Goal: Information Seeking & Learning: Learn about a topic

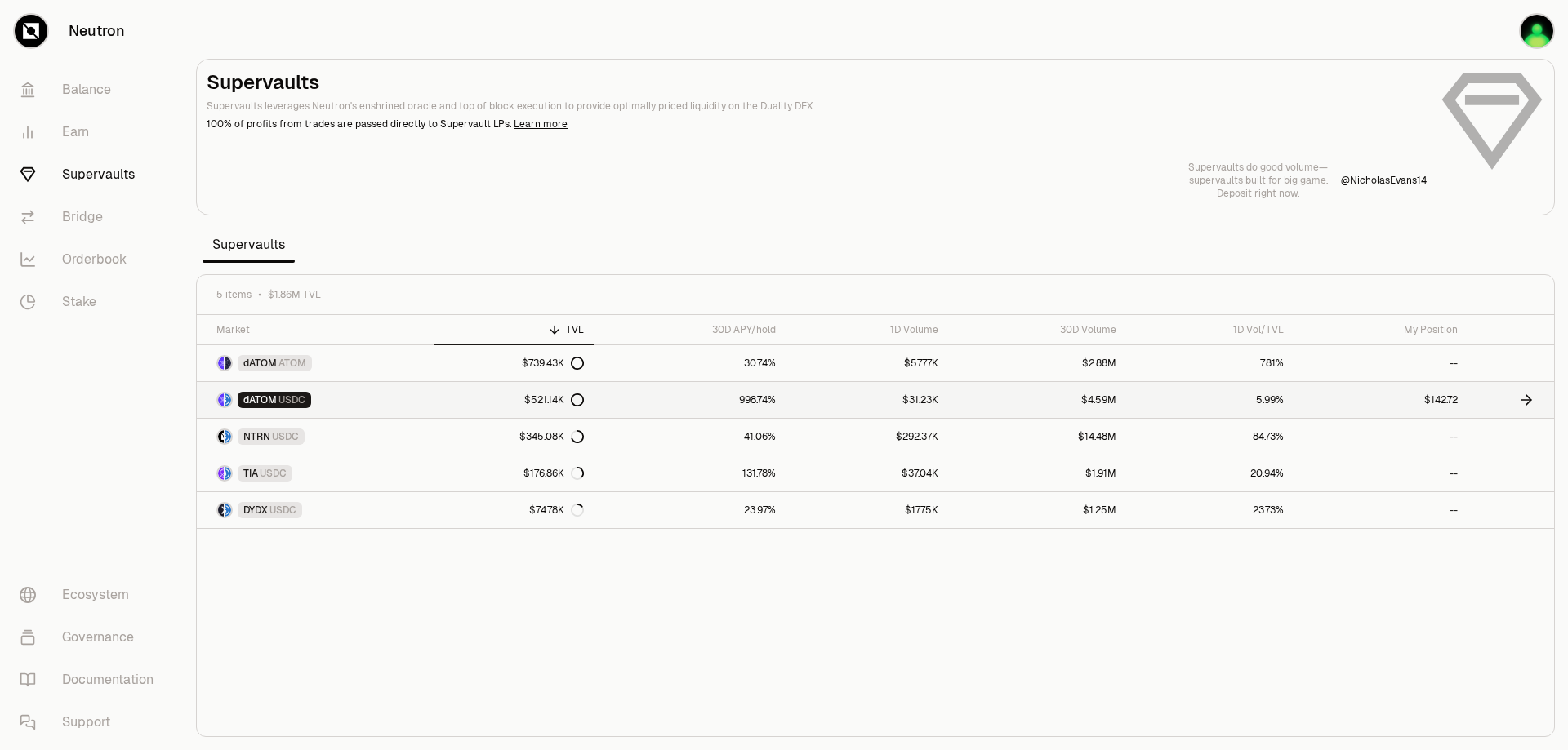
click at [249, 403] on span "dATOM" at bounding box center [260, 400] width 33 height 13
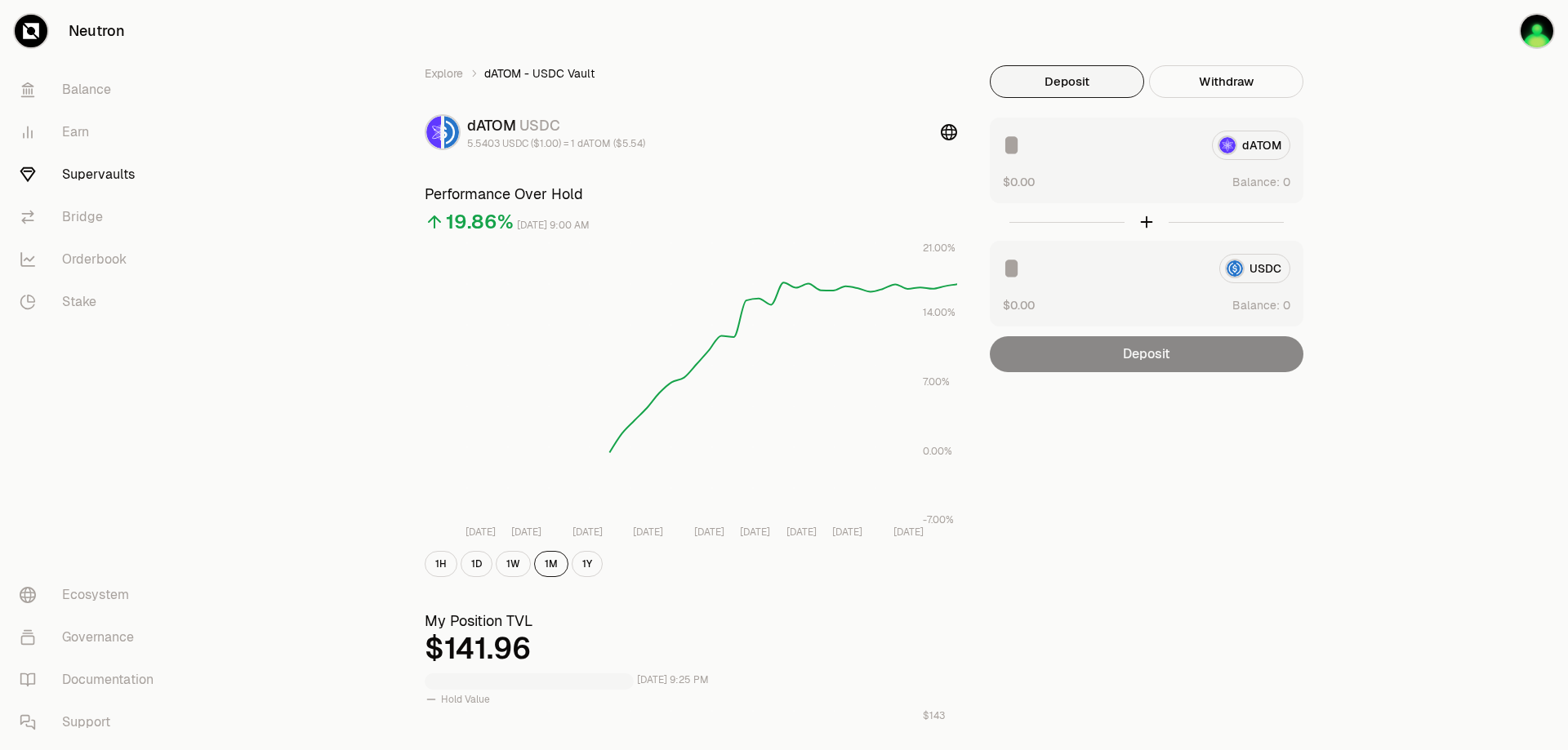
click at [1152, 278] on input at bounding box center [1104, 269] width 204 height 30
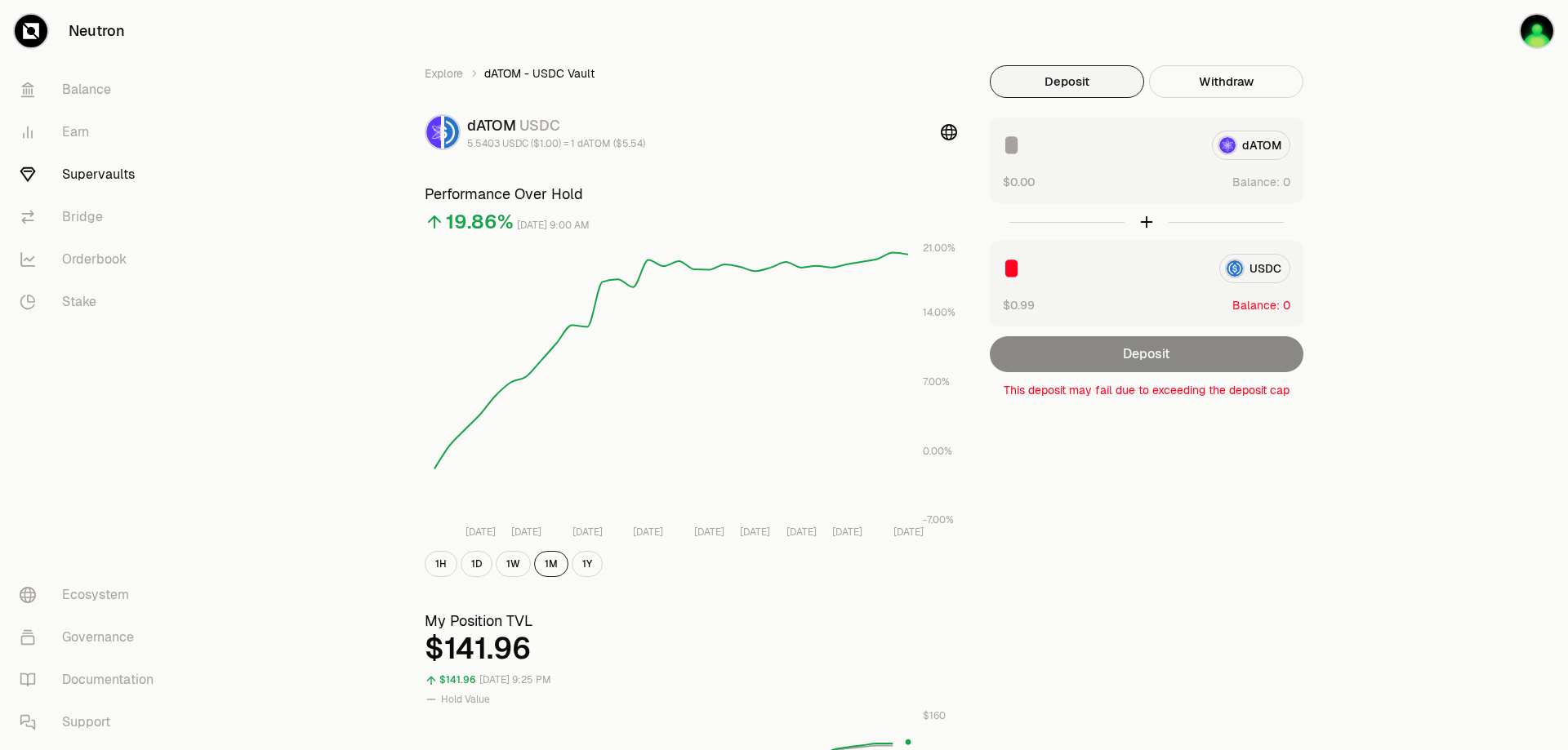
type input "*"
click at [1068, 138] on input at bounding box center [1100, 146] width 196 height 30
type input "*"
click at [1111, 289] on div "* USDC $0.99 Balance:" at bounding box center [1146, 283] width 314 height 86
click at [1031, 270] on input "*" at bounding box center [1104, 269] width 204 height 30
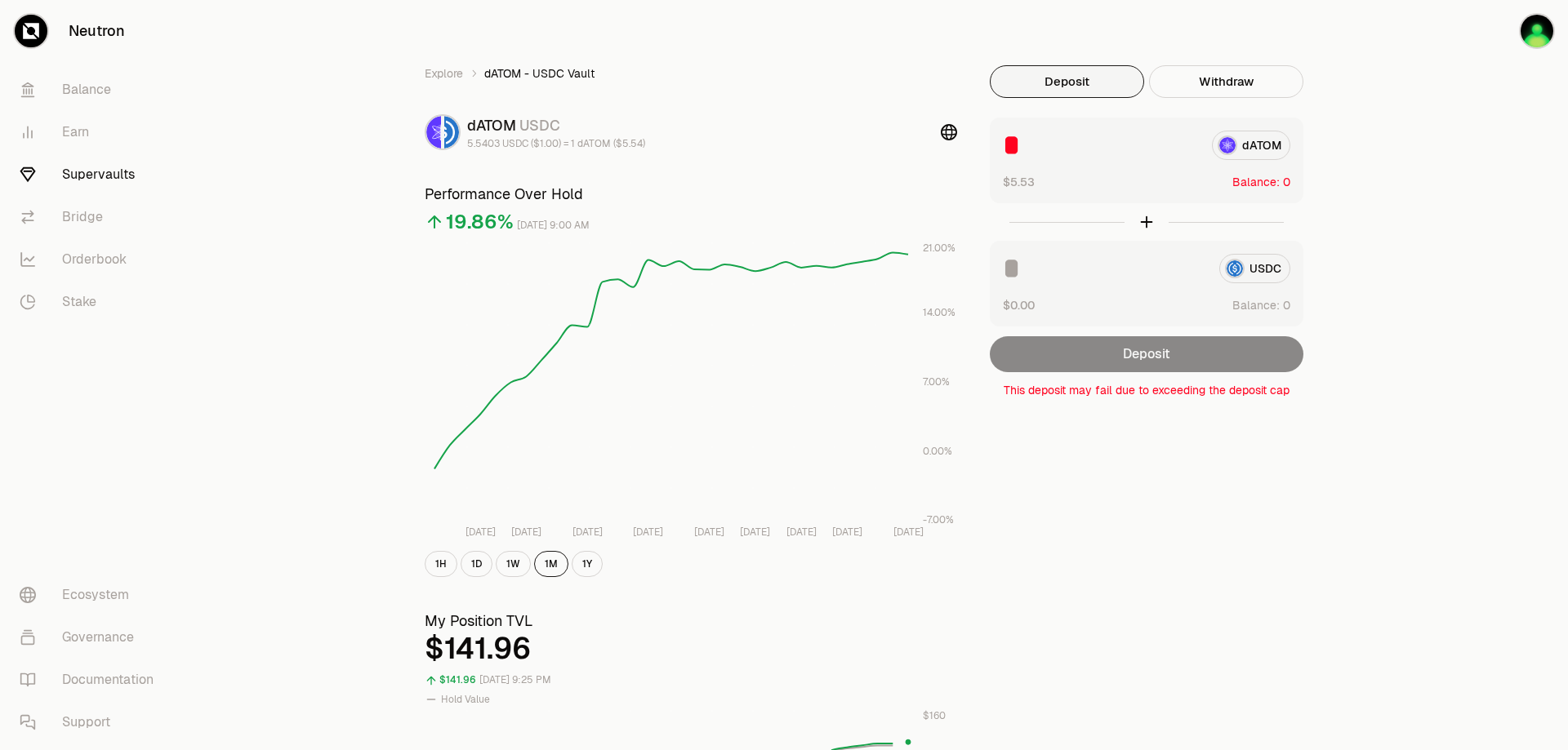
drag, startPoint x: 1122, startPoint y: 550, endPoint x: 1113, endPoint y: 552, distance: 9.2
click at [1119, 550] on div "Explore dATOM - USDC Vault dATOM USDC 5.5403 USDC ($1.00) = 1 dATOM ($5.54) Per…" at bounding box center [875, 762] width 941 height 1394
click at [99, 79] on link "Balance" at bounding box center [92, 90] width 170 height 42
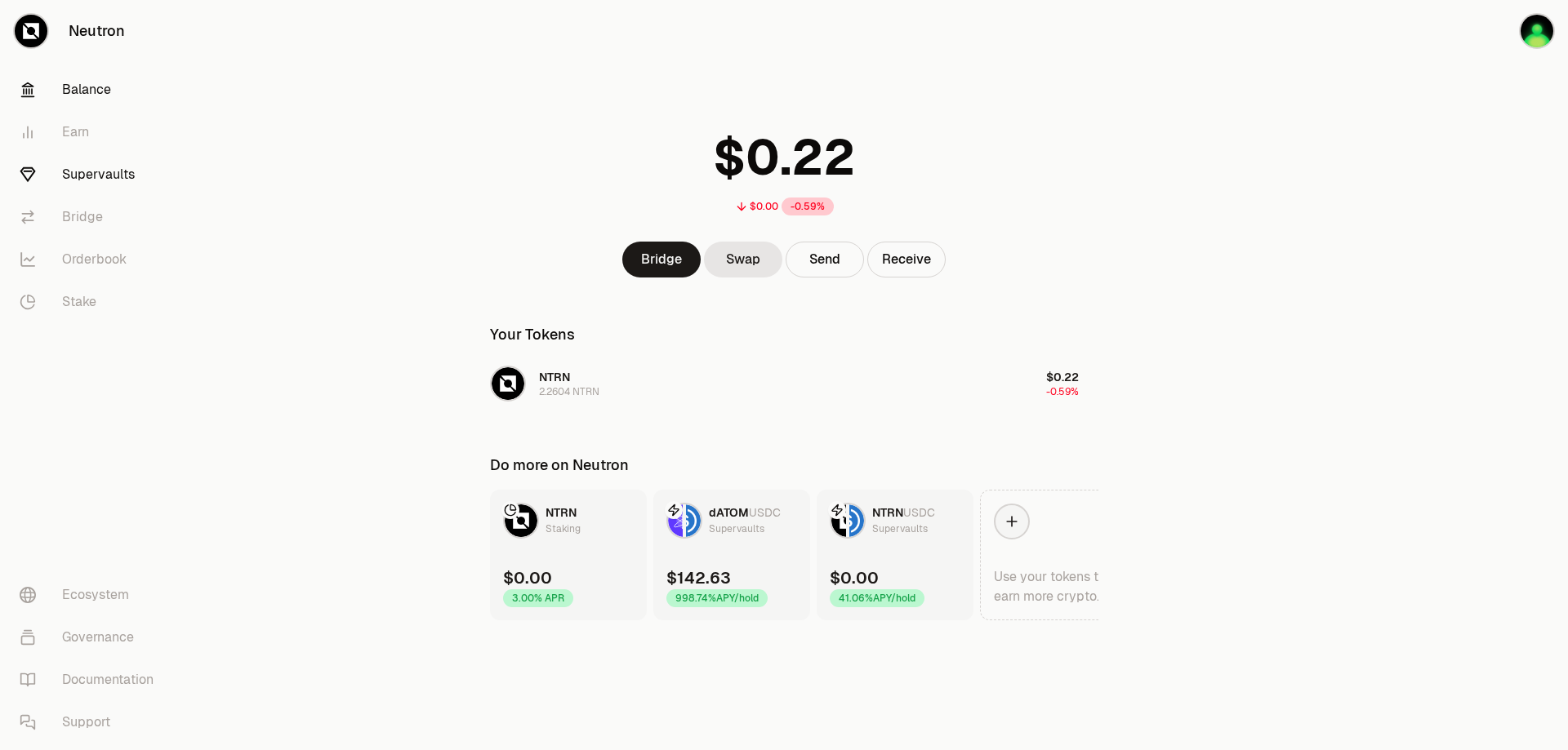
click at [107, 167] on link "Supervaults" at bounding box center [92, 174] width 170 height 42
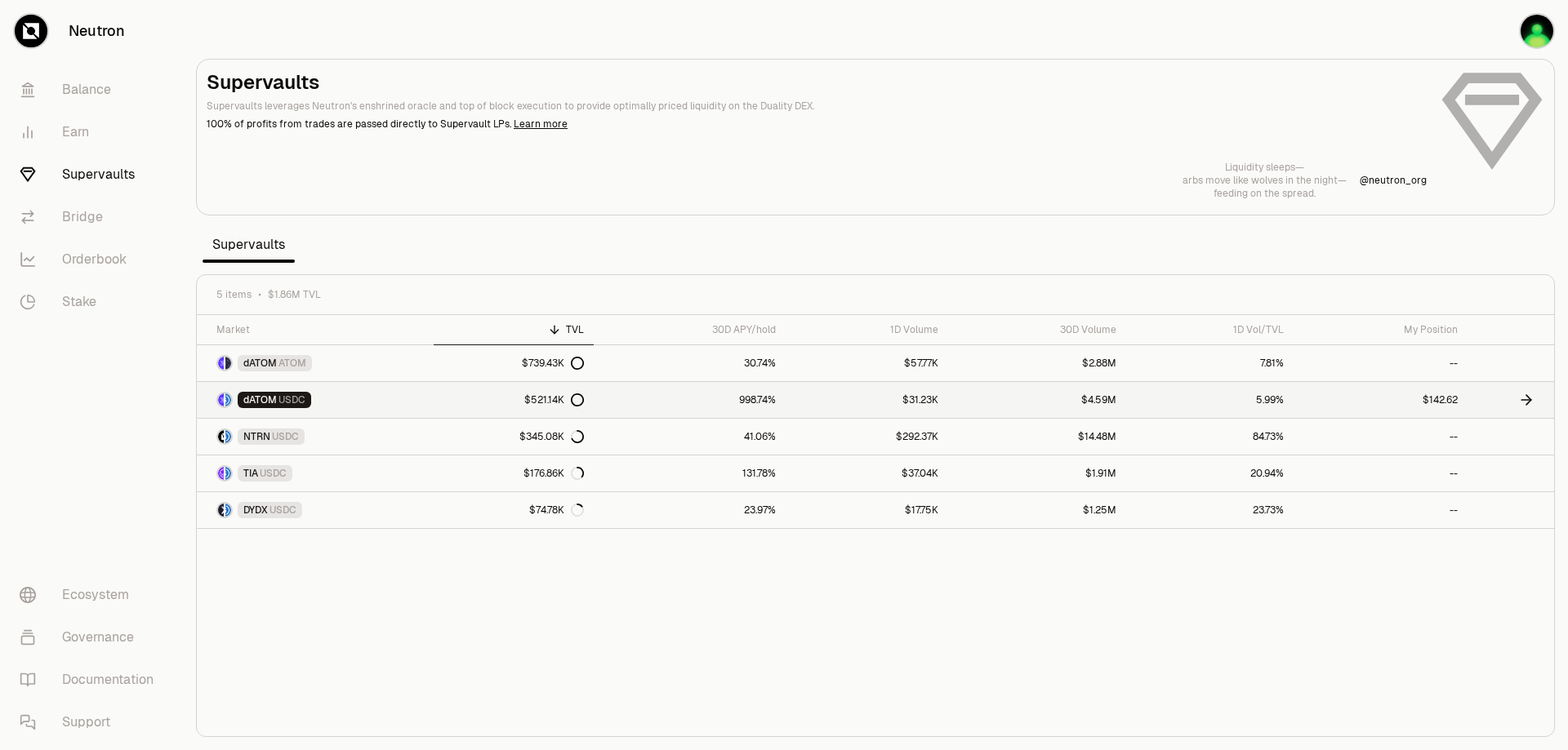
click at [582, 400] on icon at bounding box center [577, 400] width 13 height 13
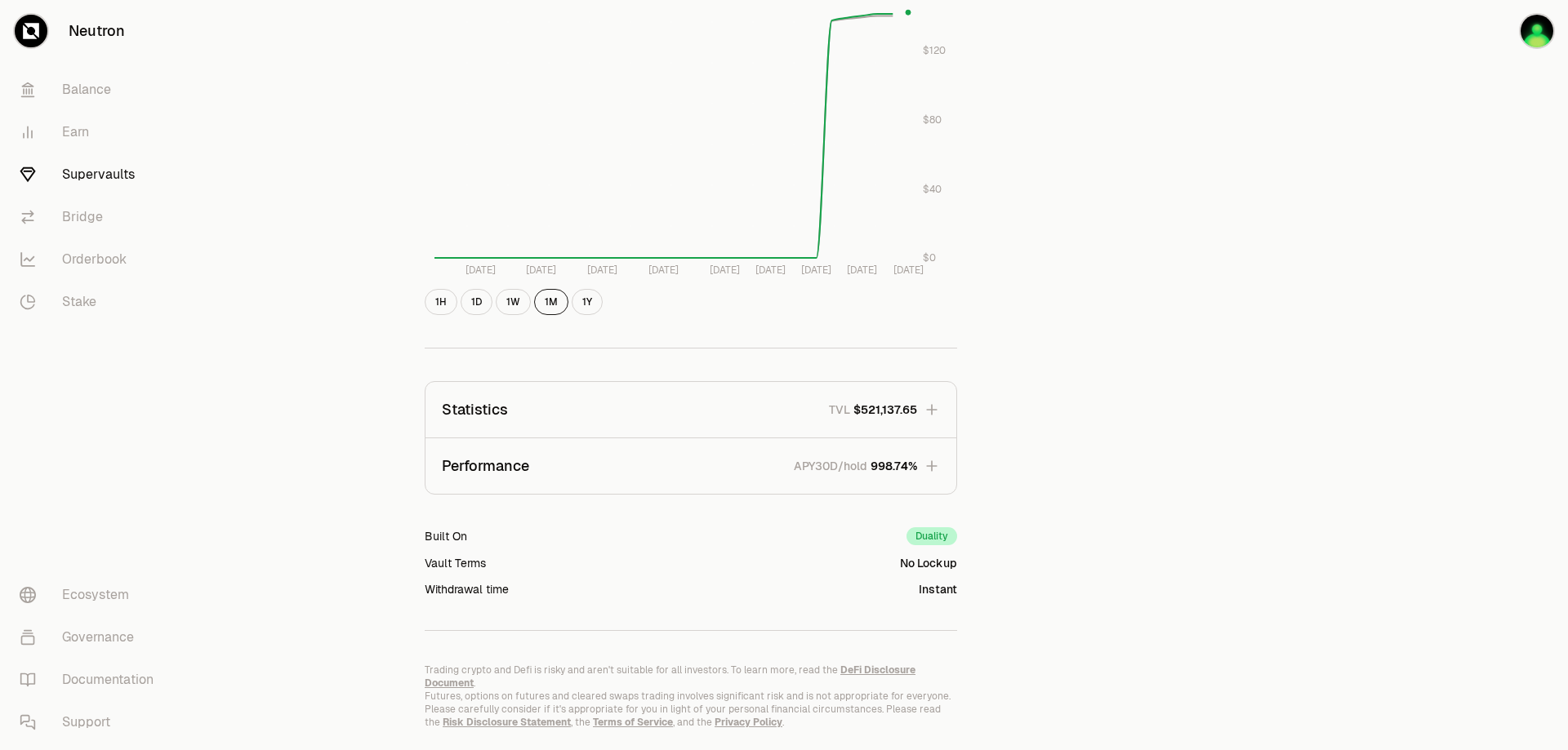
scroll to position [761, 0]
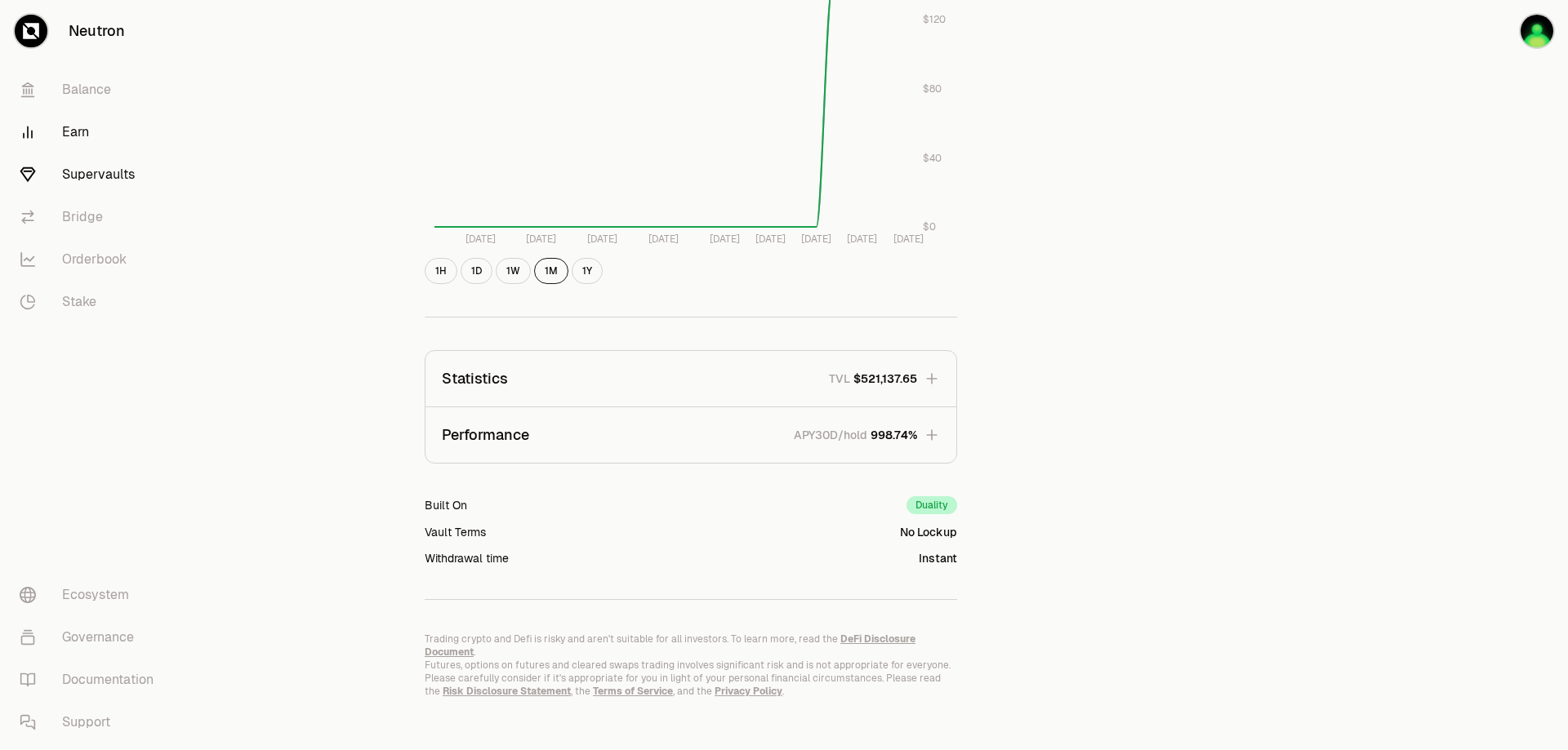
click at [84, 140] on link "Earn" at bounding box center [92, 132] width 170 height 42
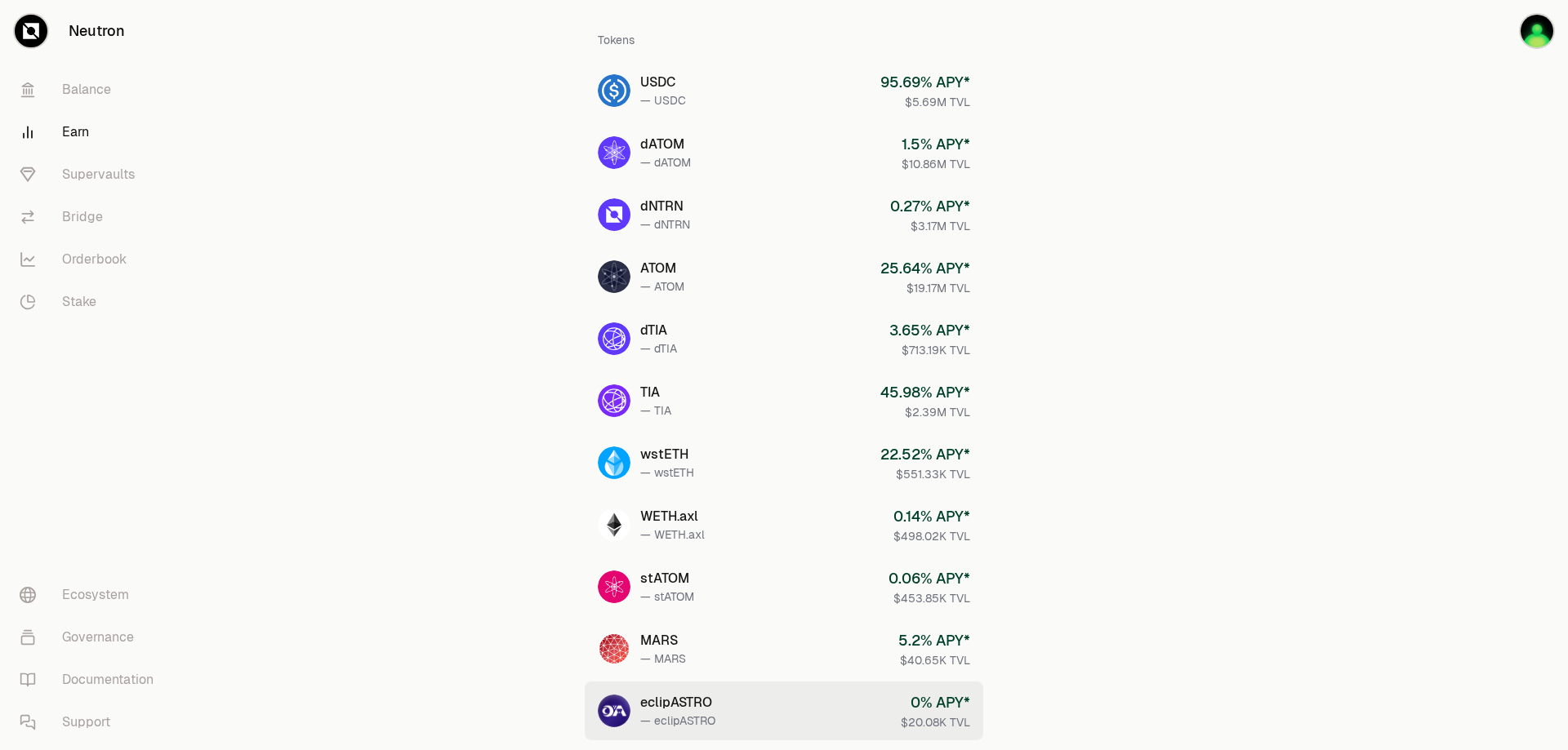
scroll to position [82, 0]
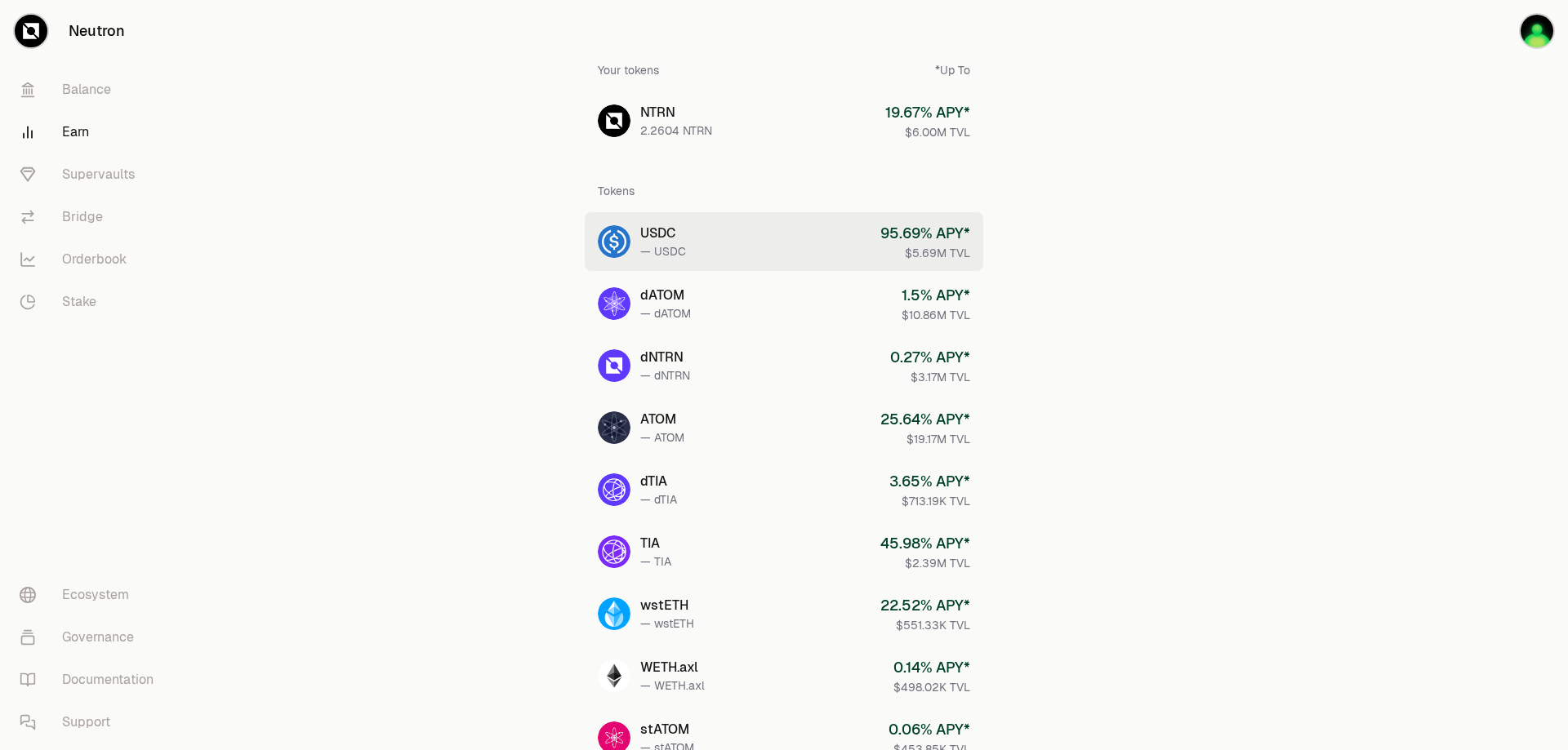
click at [677, 227] on div "USDC" at bounding box center [662, 233] width 45 height 20
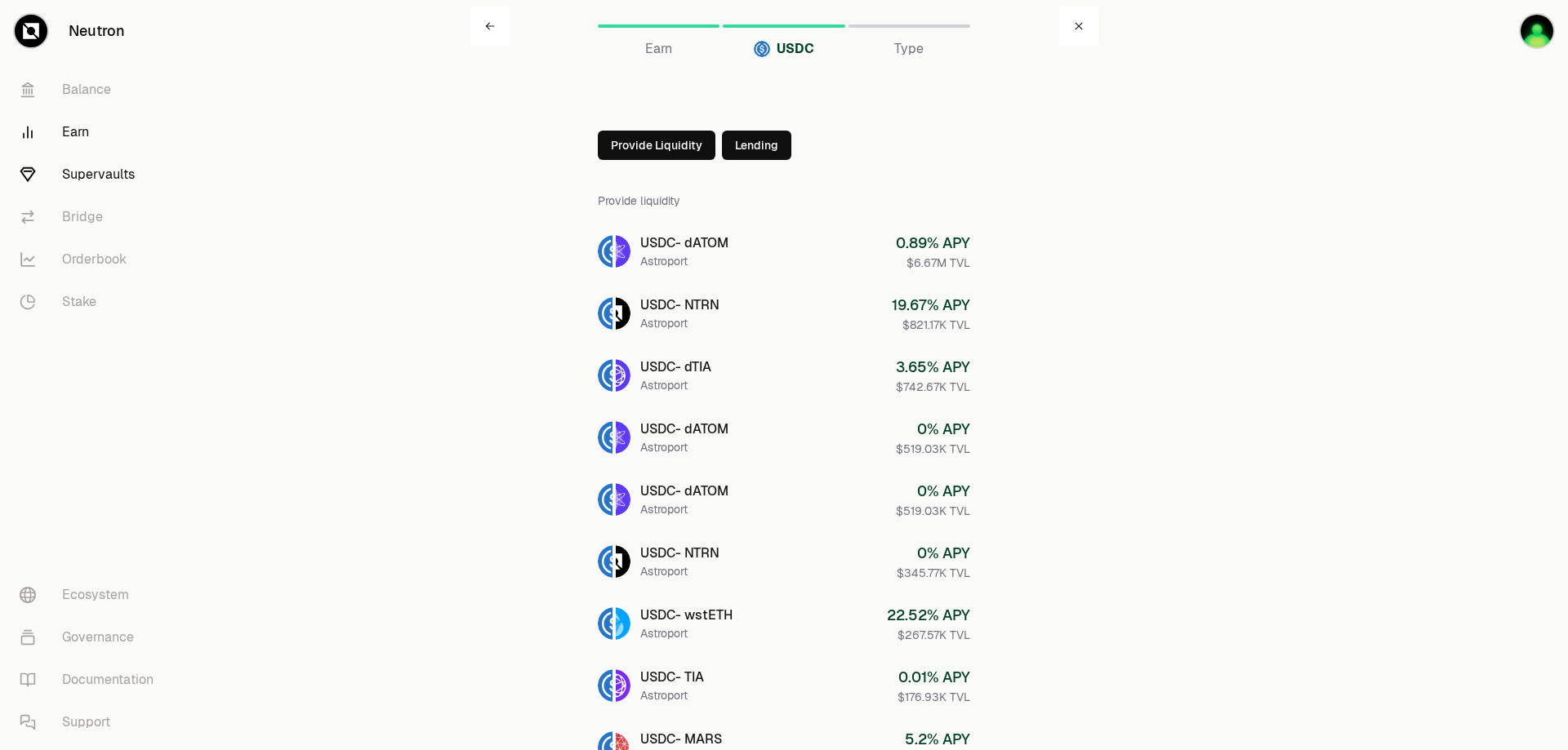
click at [115, 186] on link "Supervaults" at bounding box center [92, 174] width 170 height 42
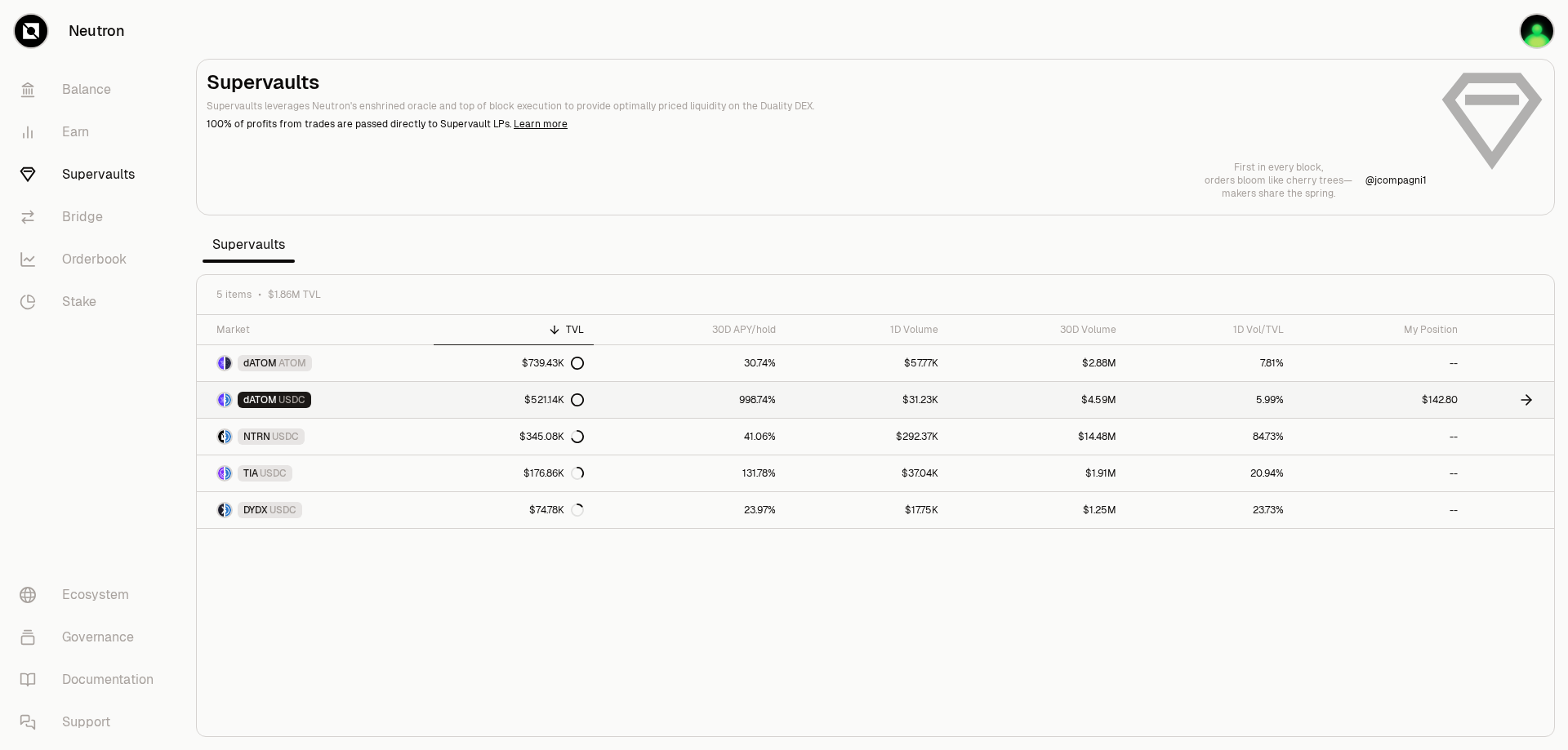
click at [336, 406] on link "dATOM USDC" at bounding box center [315, 400] width 237 height 35
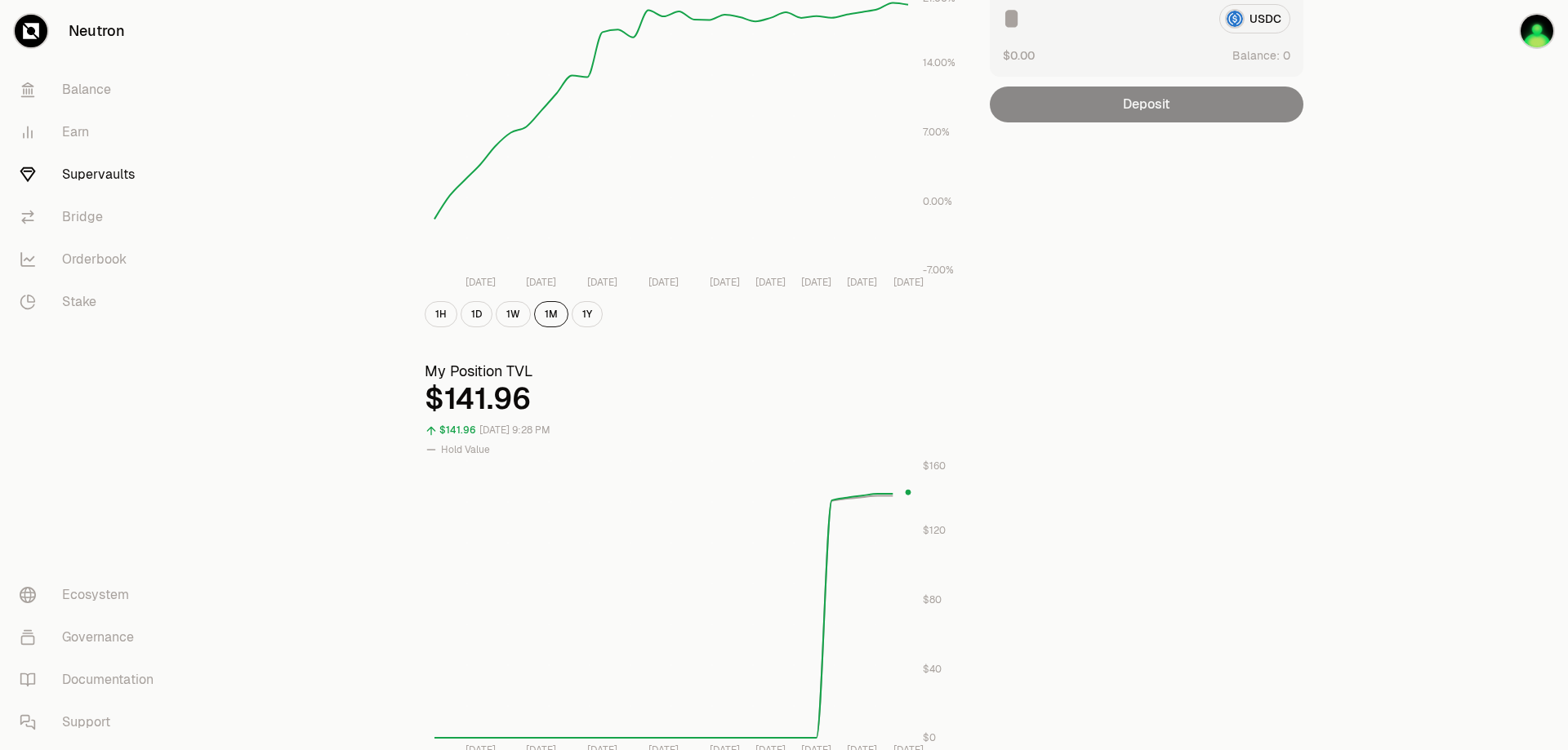
scroll to position [327, 0]
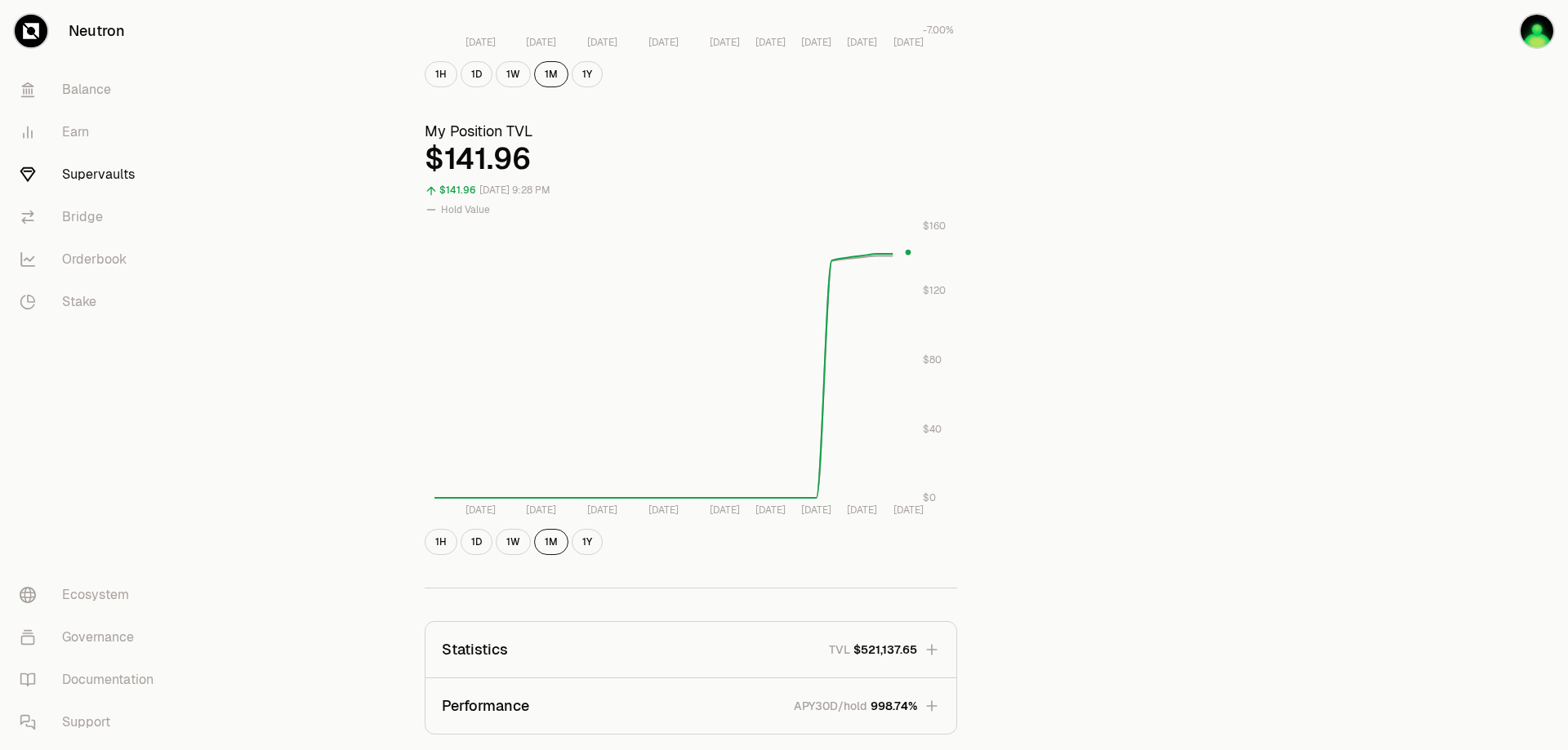
click at [300, 289] on div "Explore dATOM - USDC Vault dATOM USDC 5.5403 USDC ($1.00) = 1 dATOM ($5.54) Per…" at bounding box center [875, 272] width 1385 height 1525
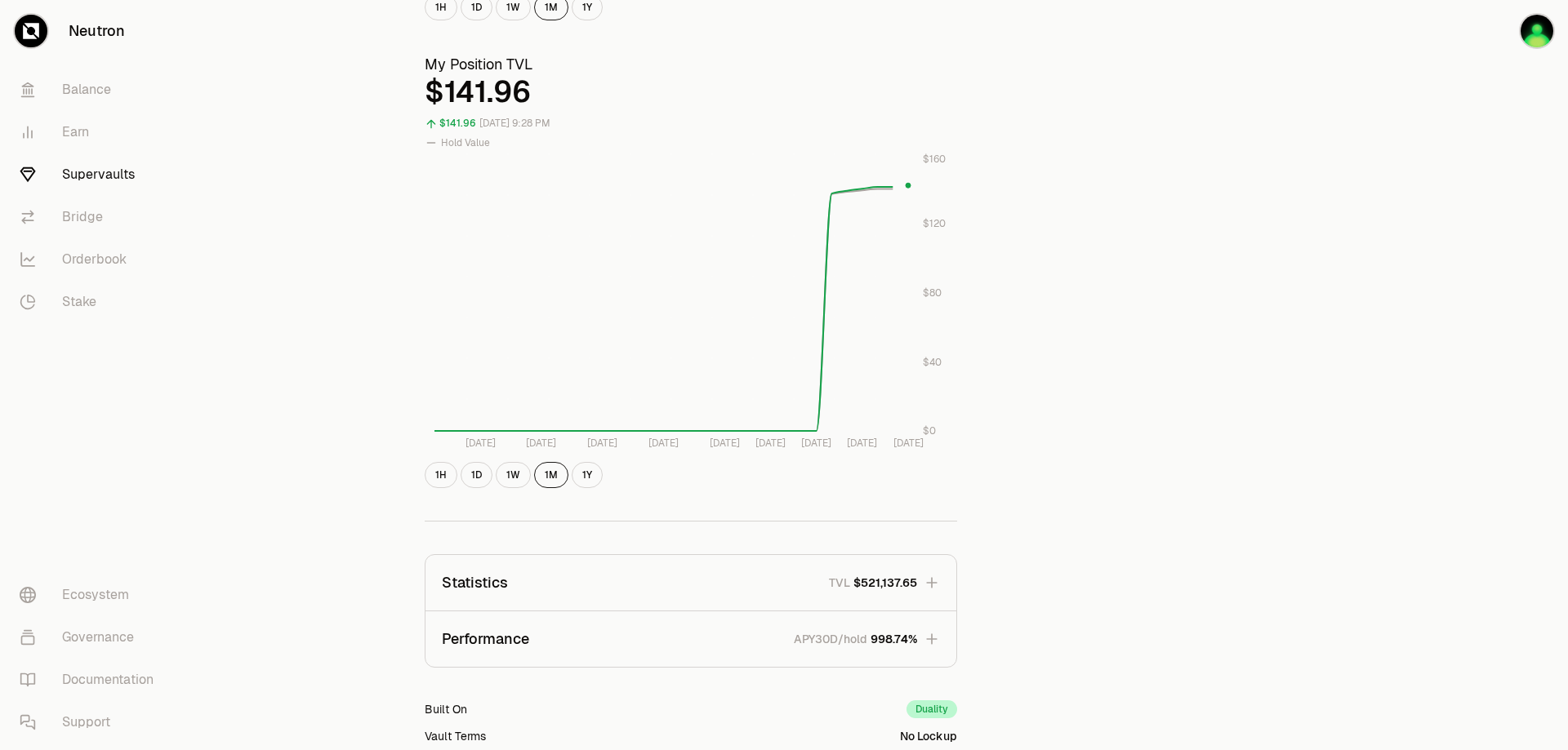
scroll to position [654, 0]
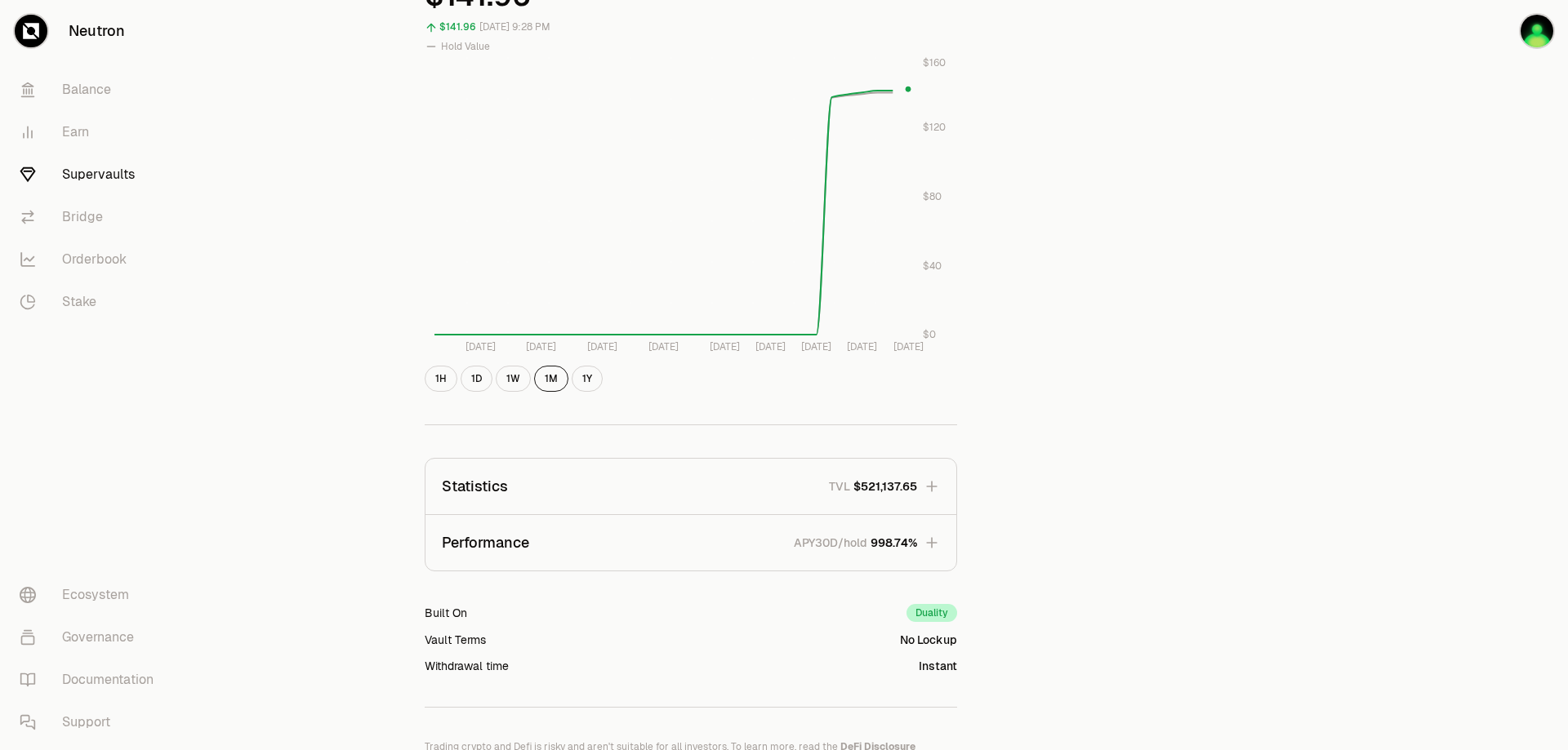
click at [936, 544] on icon "button" at bounding box center [931, 542] width 17 height 17
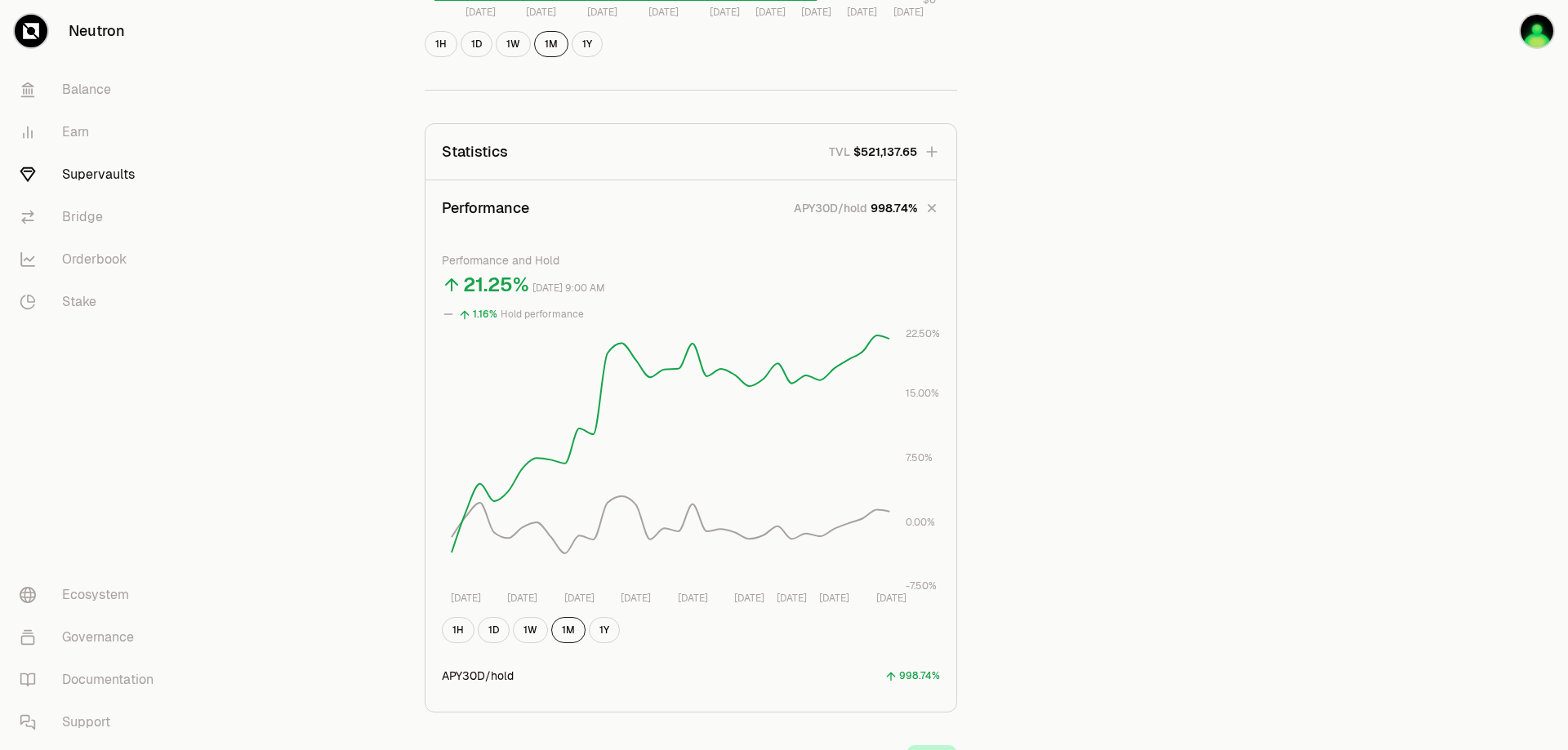
scroll to position [1061, 0]
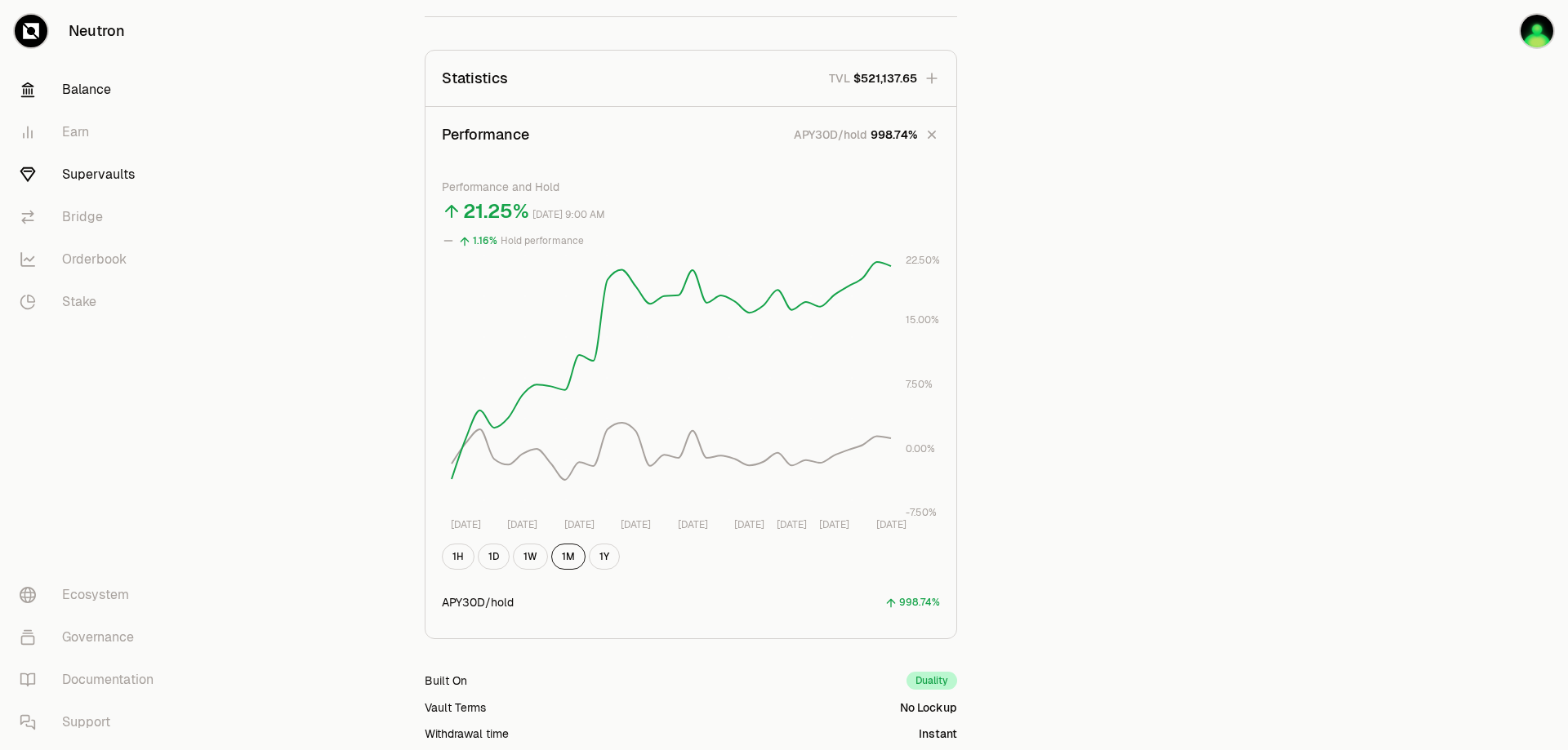
click at [78, 84] on link "Balance" at bounding box center [92, 90] width 170 height 42
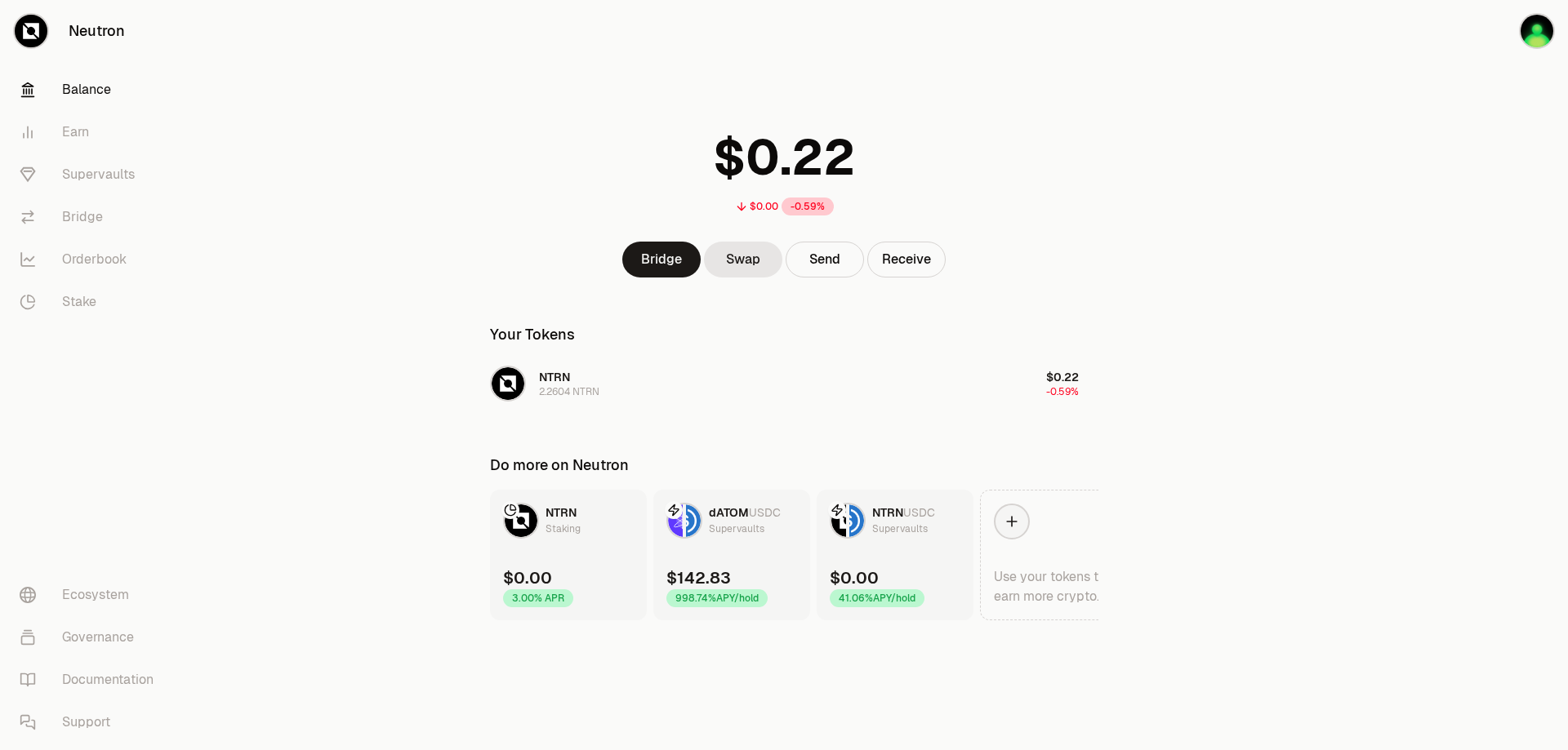
click at [695, 593] on div "998.74% APY/hold" at bounding box center [717, 598] width 101 height 18
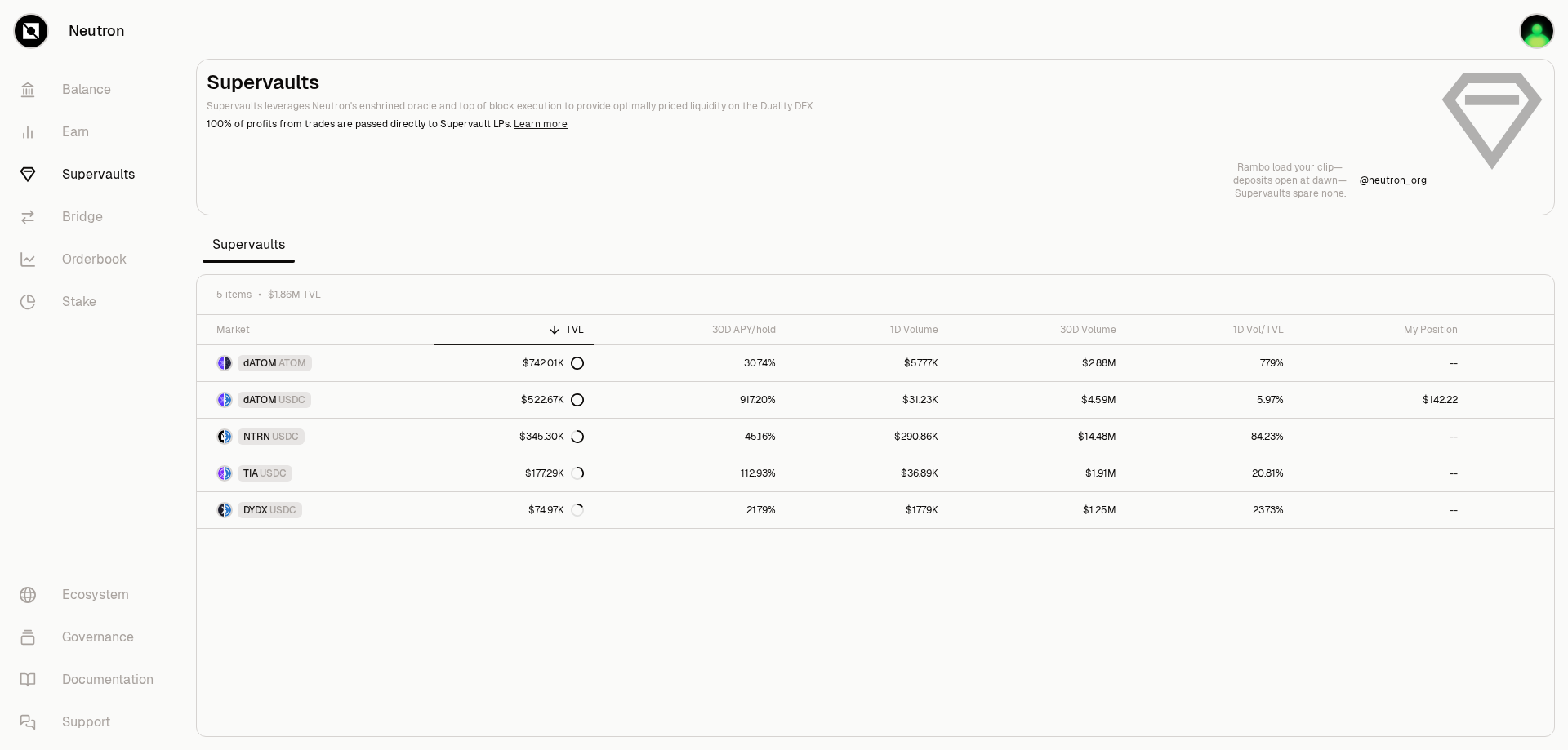
click at [543, 129] on link "Learn more" at bounding box center [540, 123] width 54 height 13
